Goal: Task Accomplishment & Management: Manage account settings

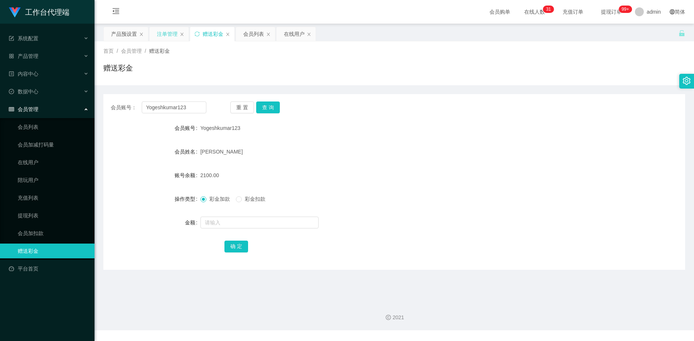
click at [162, 34] on div "注单管理" at bounding box center [167, 34] width 21 height 14
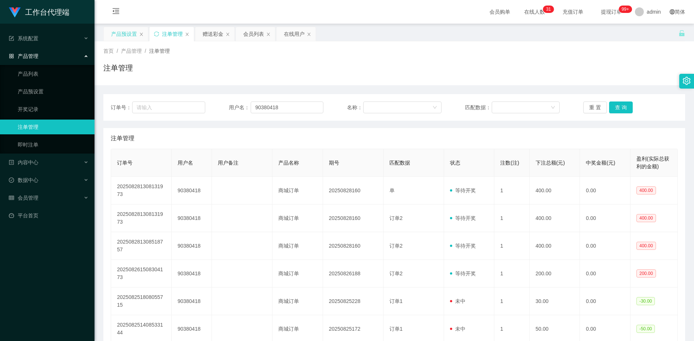
click at [120, 35] on div "产品预设置" at bounding box center [124, 34] width 26 height 14
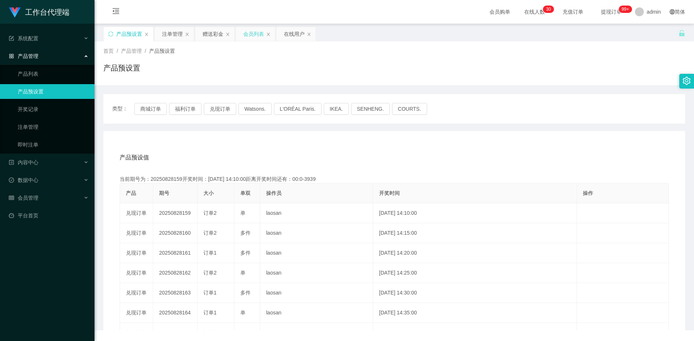
click at [246, 30] on div "会员列表" at bounding box center [253, 34] width 21 height 14
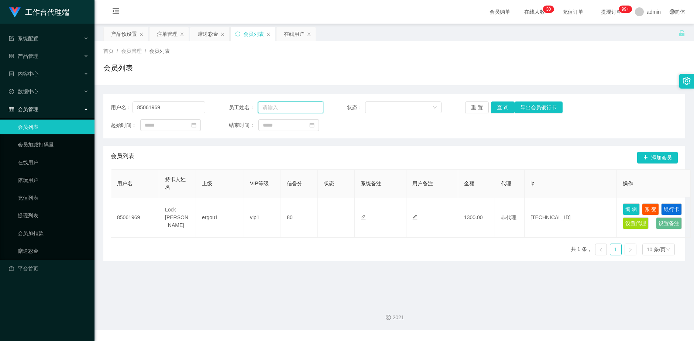
drag, startPoint x: 291, startPoint y: 110, endPoint x: 275, endPoint y: 110, distance: 16.3
click at [291, 110] on input "text" at bounding box center [290, 107] width 65 height 12
drag, startPoint x: 153, startPoint y: 110, endPoint x: 134, endPoint y: 111, distance: 19.2
click at [134, 110] on input "85061969" at bounding box center [168, 107] width 73 height 12
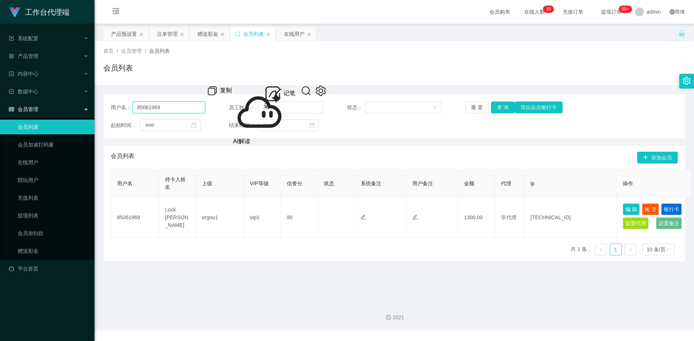
paste input "Yogeshkumar123"
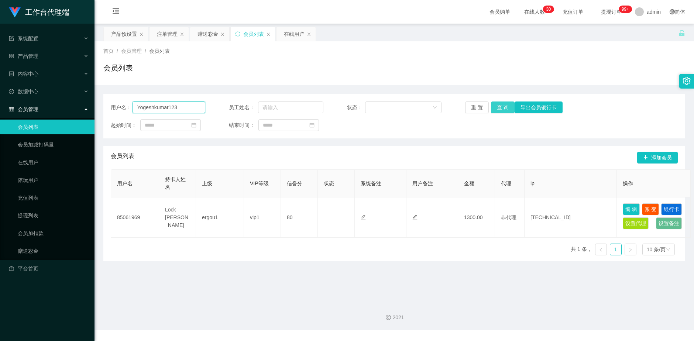
type input "Yogeshkumar123"
click at [496, 108] on button "查 询" at bounding box center [503, 107] width 24 height 12
click at [630, 208] on button "编 辑" at bounding box center [630, 209] width 17 height 12
type input "Yogeshkumar123"
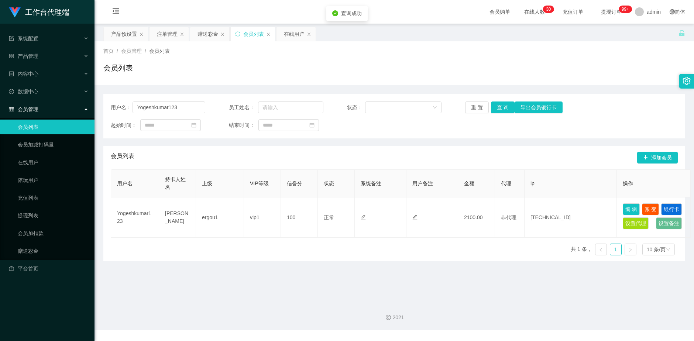
type input "Yogesh kumar"
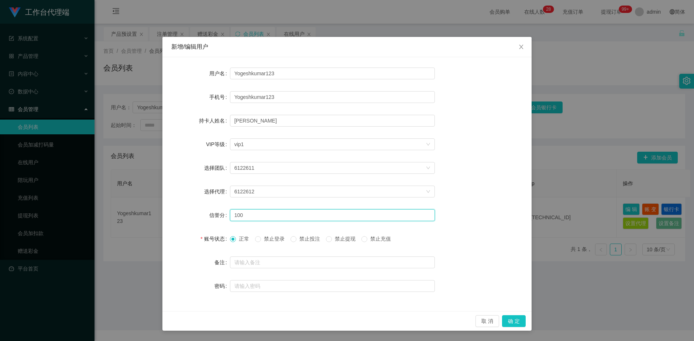
click at [248, 216] on input "100" at bounding box center [332, 215] width 205 height 12
type input "1"
type input "80"
click at [516, 322] on button "确 定" at bounding box center [514, 321] width 24 height 12
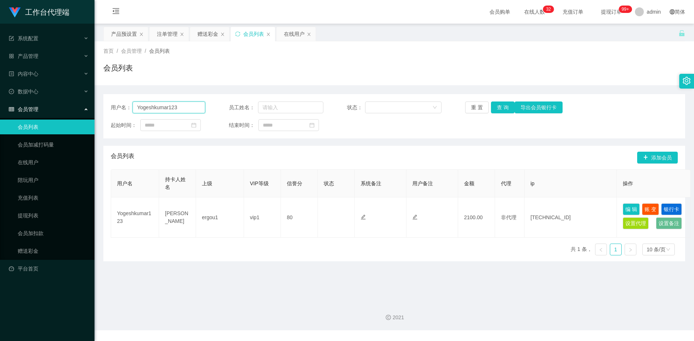
drag, startPoint x: 185, startPoint y: 108, endPoint x: 93, endPoint y: 109, distance: 91.9
click at [93, 109] on section "工作台代理端 系统配置 产品管理 产品列表 产品预设置 开奖记录 注单管理 即时注单 内容中心 数据中心 会员管理 会员列表 会员加减打码量 在线用户 陪玩用…" at bounding box center [347, 165] width 694 height 330
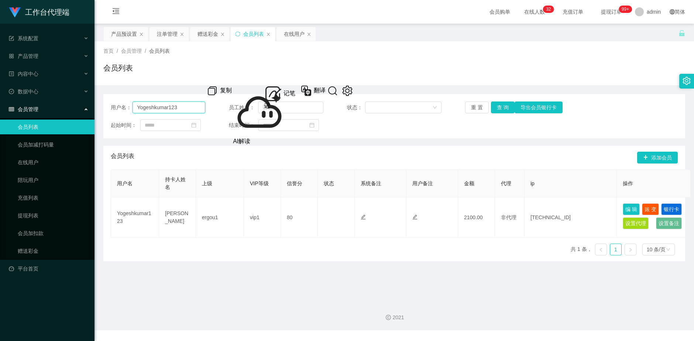
paste input "90380418"
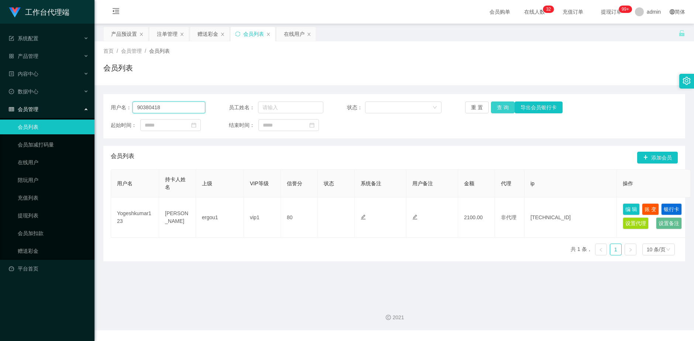
type input "90380418"
click at [503, 109] on button "查 询" at bounding box center [503, 107] width 24 height 12
click at [503, 109] on div "重 置 查 询 导出会员银行卡" at bounding box center [512, 107] width 94 height 12
click at [503, 109] on button "查 询" at bounding box center [503, 107] width 24 height 12
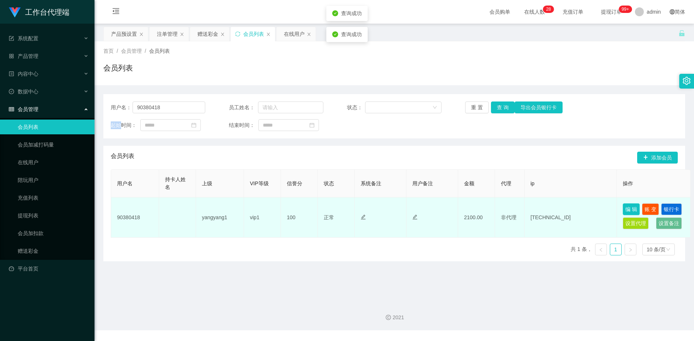
click at [633, 210] on button "编 辑" at bounding box center [630, 209] width 17 height 12
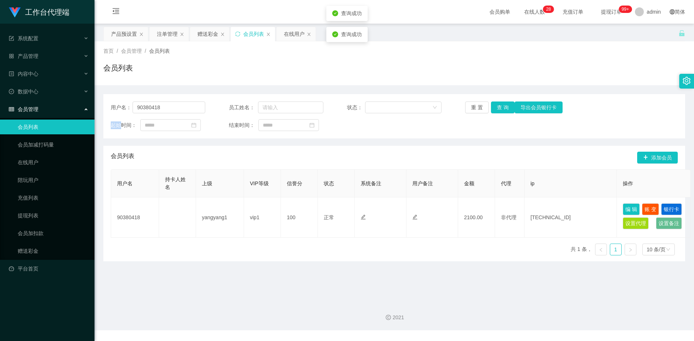
type input "90380418"
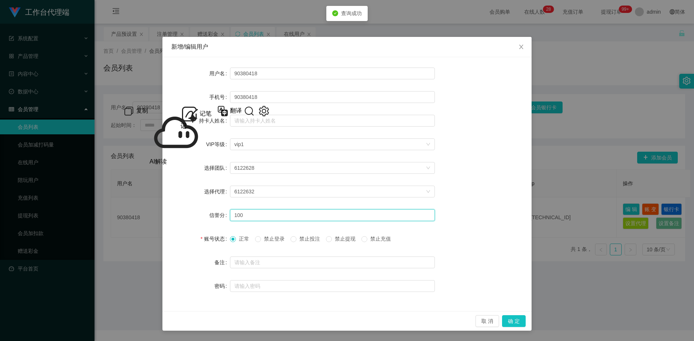
click at [245, 213] on input "100" at bounding box center [332, 215] width 205 height 12
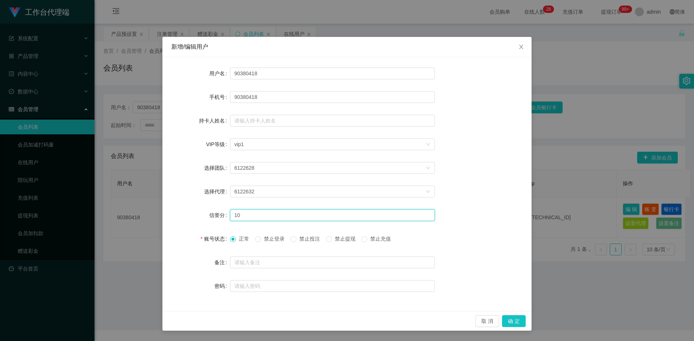
type input "1"
type input "80"
click at [518, 317] on button "确 定" at bounding box center [514, 321] width 24 height 12
